Goal: Information Seeking & Learning: Learn about a topic

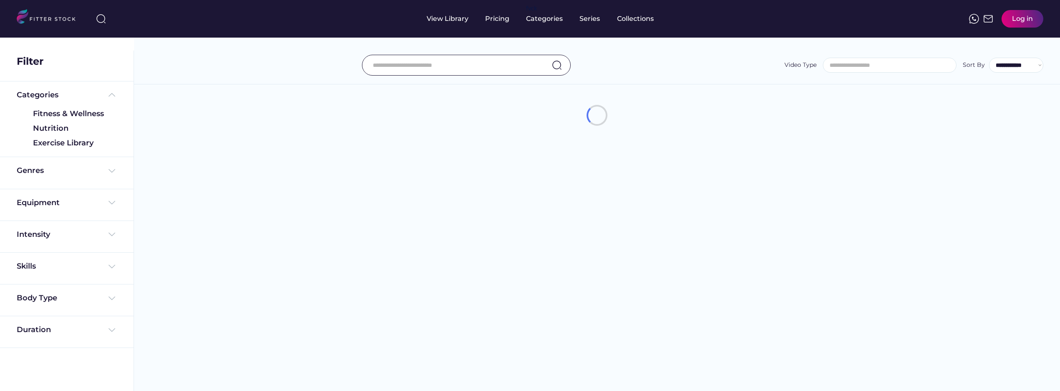
select select
select select "**********"
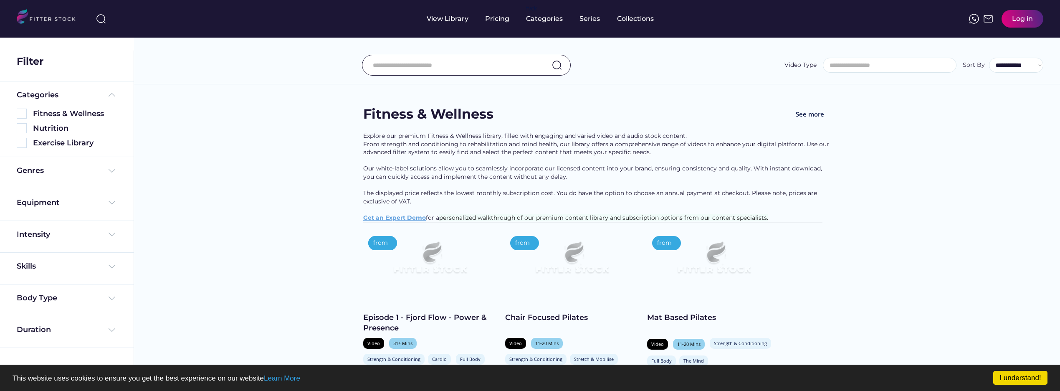
click at [106, 199] on div "Equipment" at bounding box center [67, 203] width 100 height 10
drag, startPoint x: 112, startPoint y: 203, endPoint x: 111, endPoint y: 198, distance: 5.1
click at [112, 203] on img at bounding box center [112, 203] width 10 height 10
drag, startPoint x: 111, startPoint y: 198, endPoint x: 447, endPoint y: 79, distance: 356.0
click at [111, 198] on img at bounding box center [112, 203] width 10 height 10
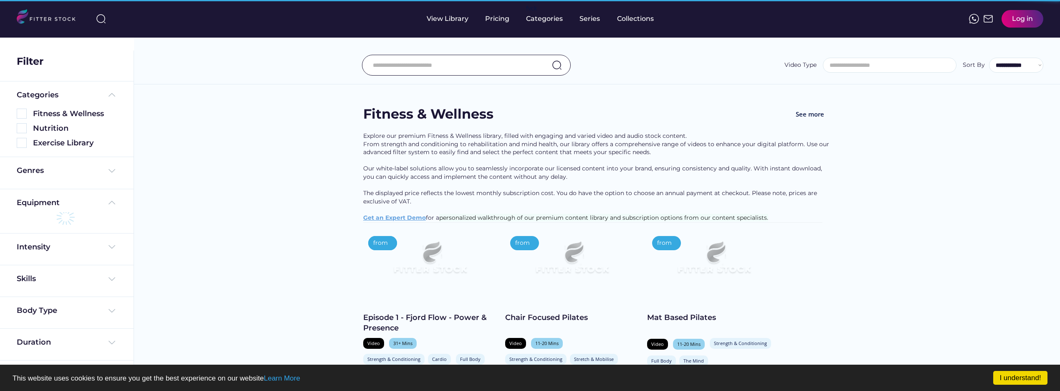
click at [450, 68] on input "input" at bounding box center [456, 65] width 166 height 18
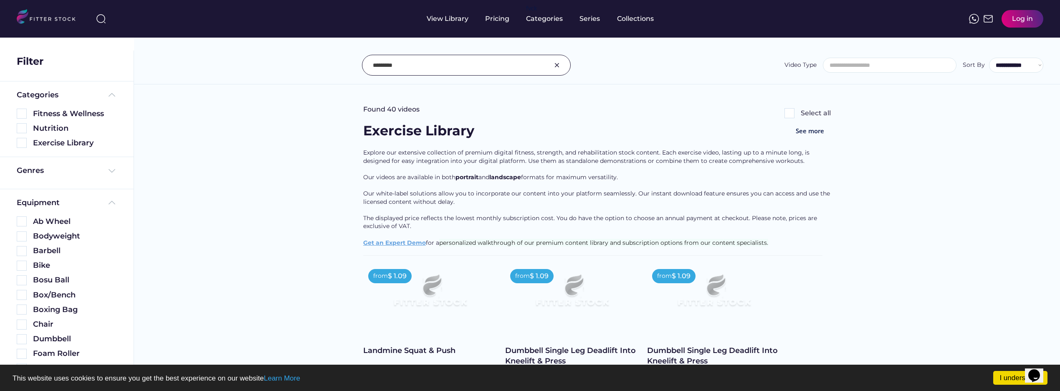
click at [474, 69] on input "input" at bounding box center [456, 65] width 166 height 18
click at [459, 63] on input "input" at bounding box center [456, 65] width 166 height 18
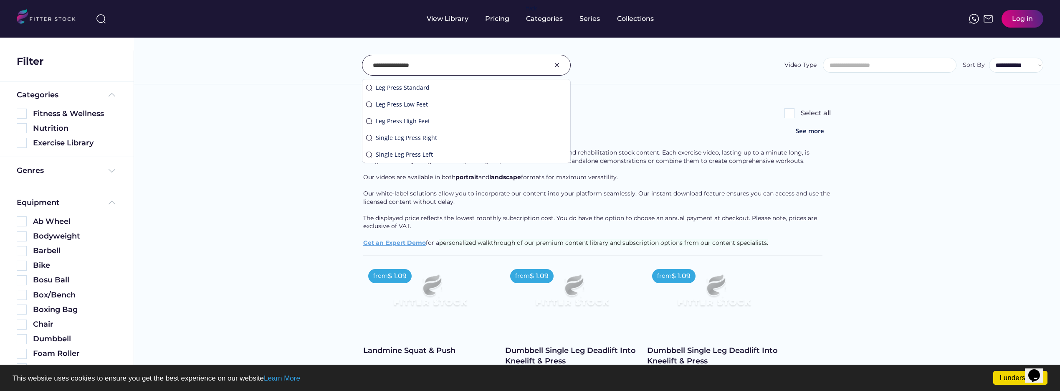
type input "**********"
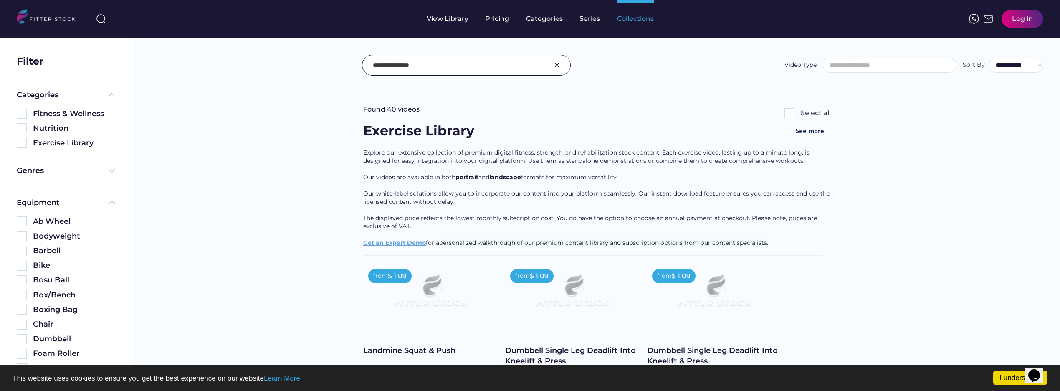
click at [645, 17] on div "Collections" at bounding box center [635, 18] width 37 height 9
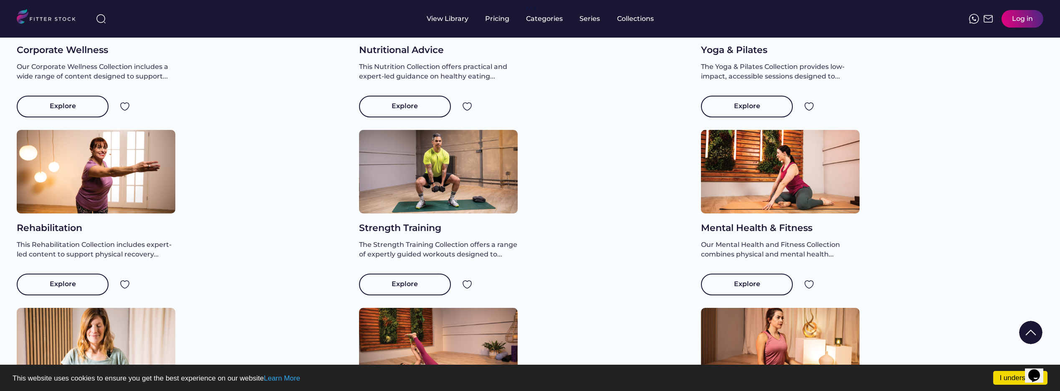
scroll to position [256, 0]
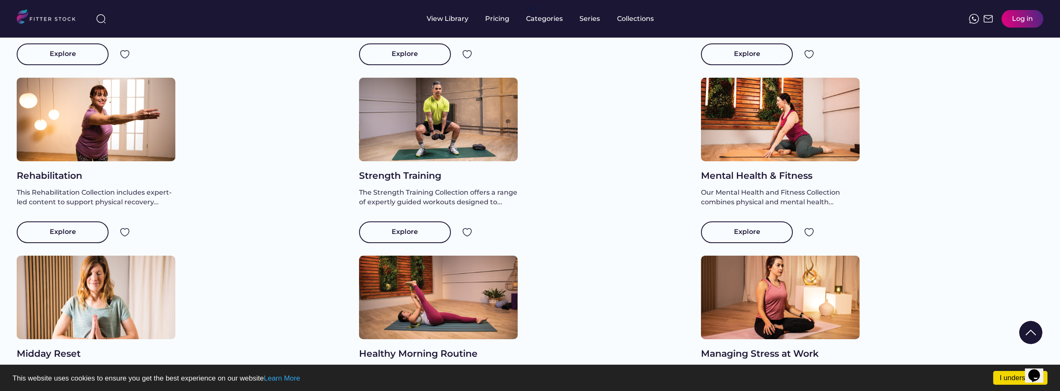
click at [768, 145] on div at bounding box center [780, 120] width 159 height 84
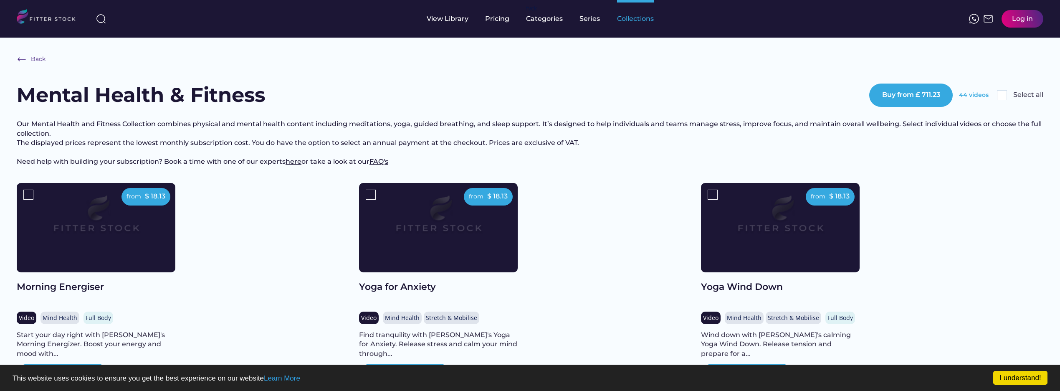
click at [633, 25] on div "Collections" at bounding box center [635, 19] width 37 height 38
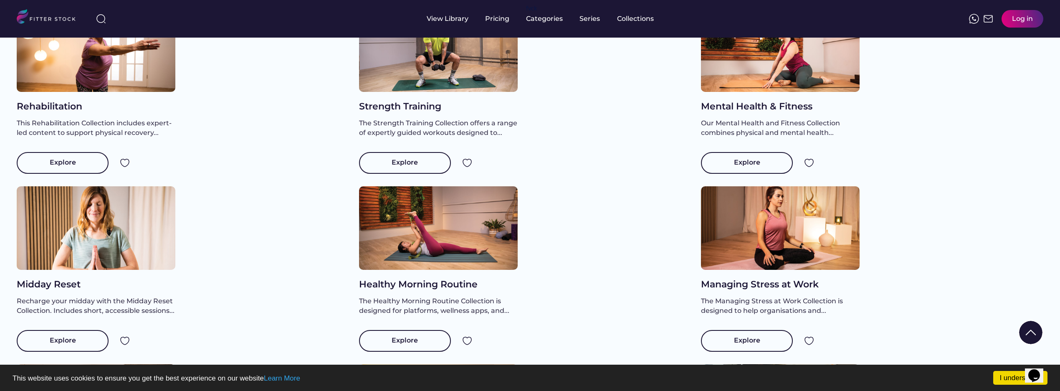
scroll to position [185, 0]
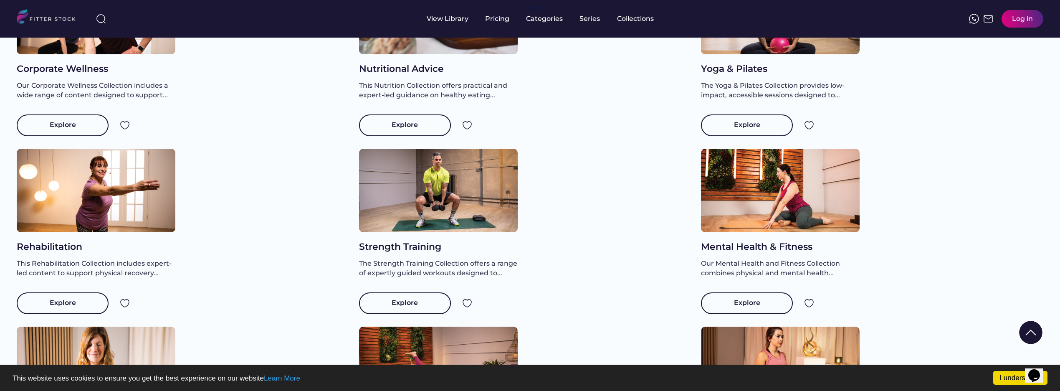
click at [478, 215] on div at bounding box center [438, 191] width 159 height 84
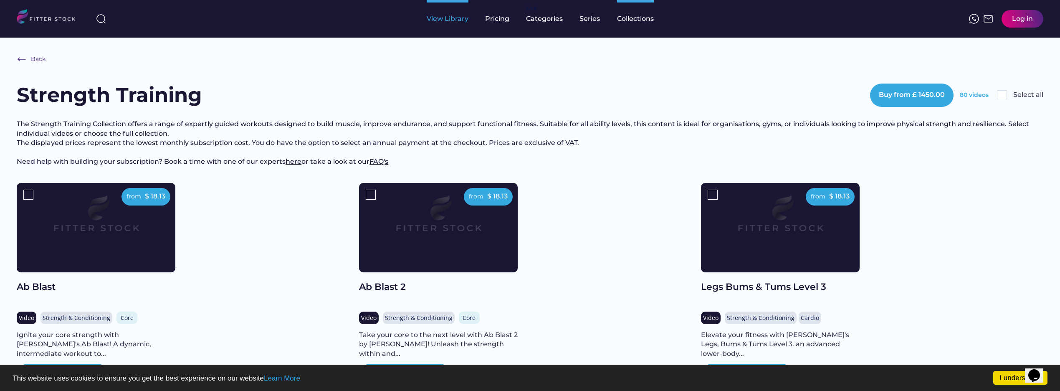
click at [441, 17] on div "View Library" at bounding box center [448, 18] width 42 height 9
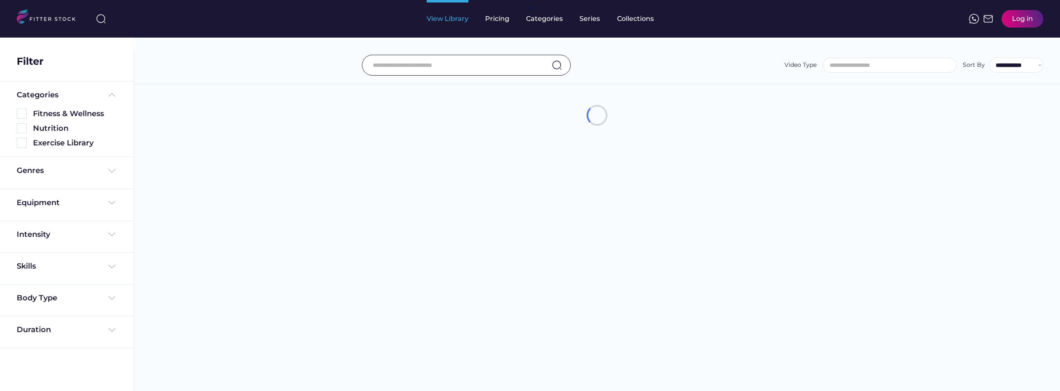
select select
select select "**********"
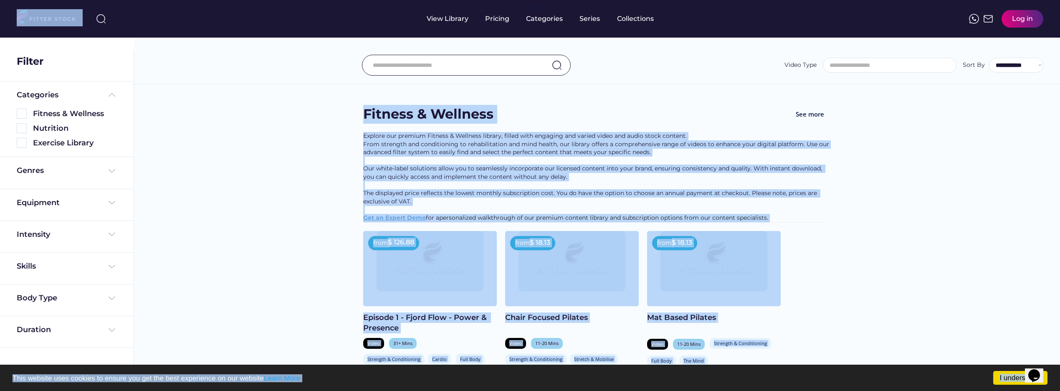
click at [173, 0] on html "I understand! This website uses cookies to ensure you get the best experience o…" at bounding box center [530, 195] width 1060 height 391
